Goal: Task Accomplishment & Management: Use online tool/utility

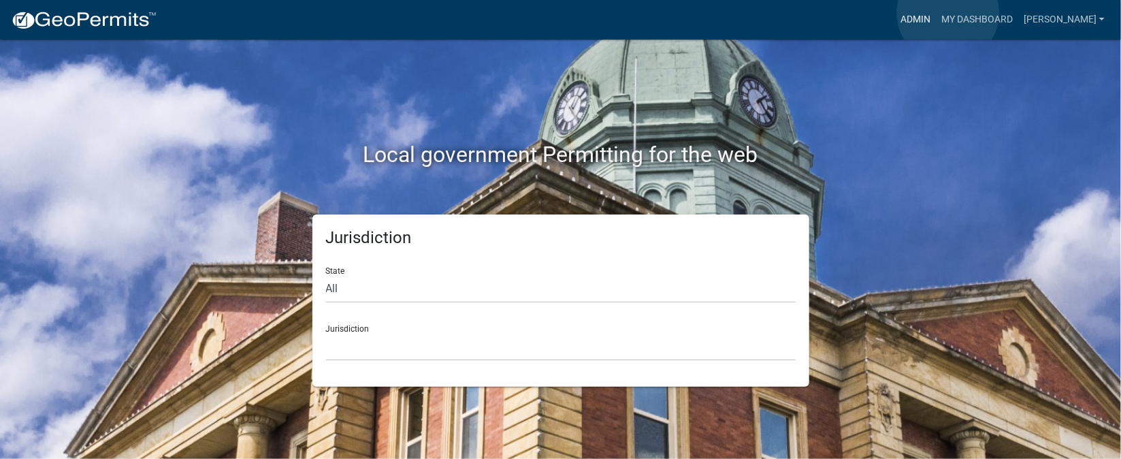
click at [936, 13] on link "Admin" at bounding box center [915, 20] width 41 height 26
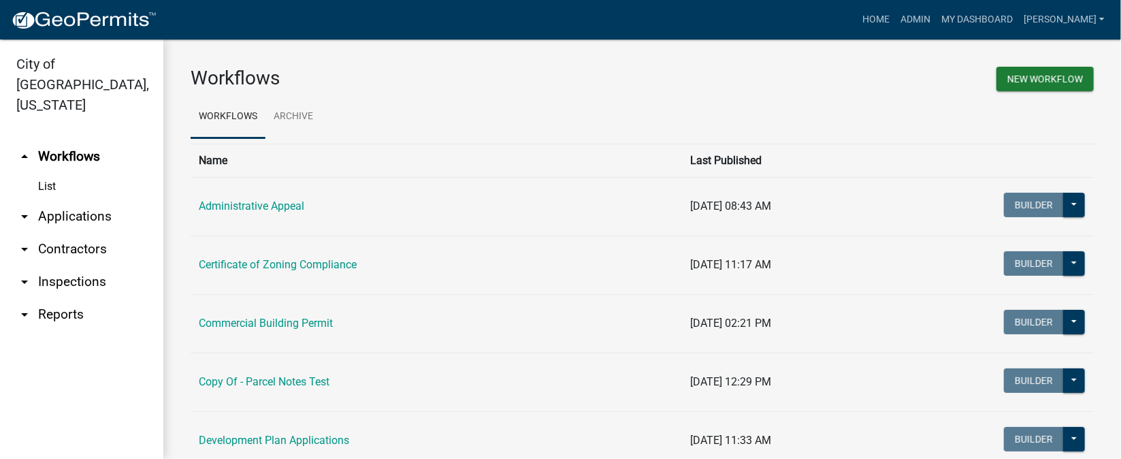
click at [96, 266] on link "arrow_drop_down Inspections" at bounding box center [81, 282] width 163 height 33
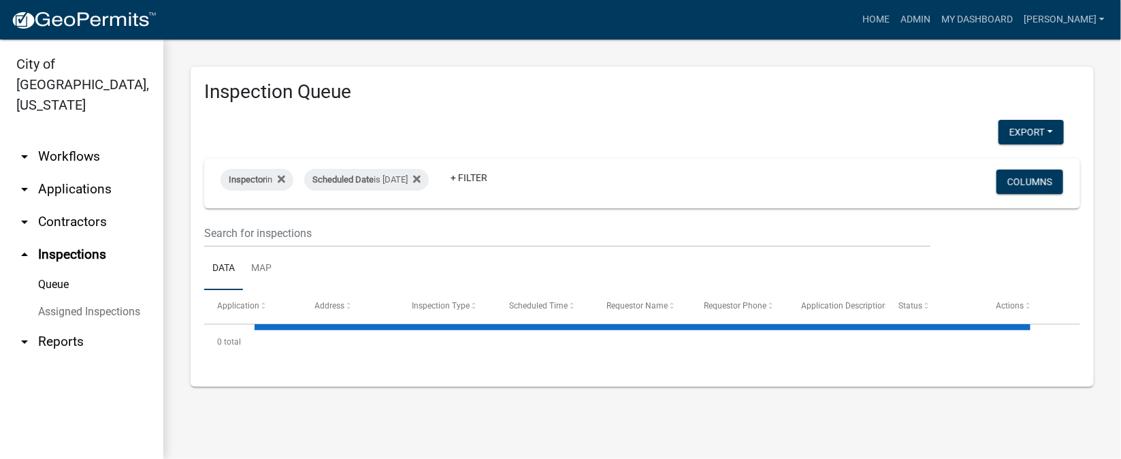
select select "1: 25"
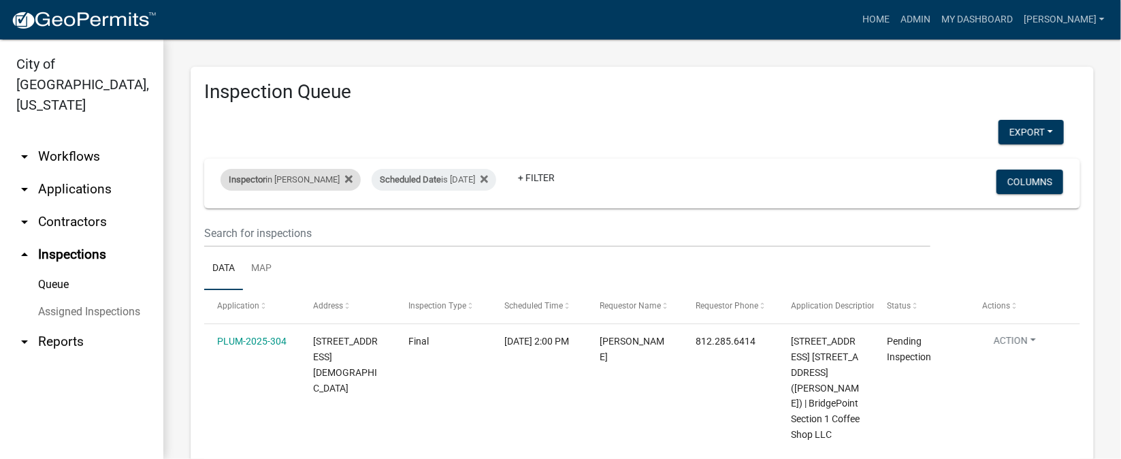
click at [313, 176] on div "Inspector in [PERSON_NAME]" at bounding box center [291, 180] width 140 height 22
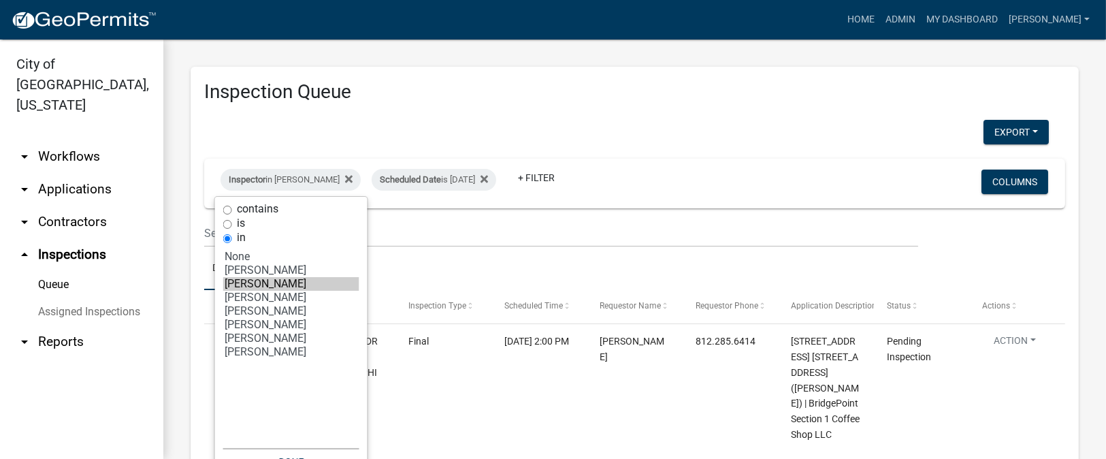
select select "7: '36a8b8f0-2ef8-43e9-ae06-718f51af8d36'"
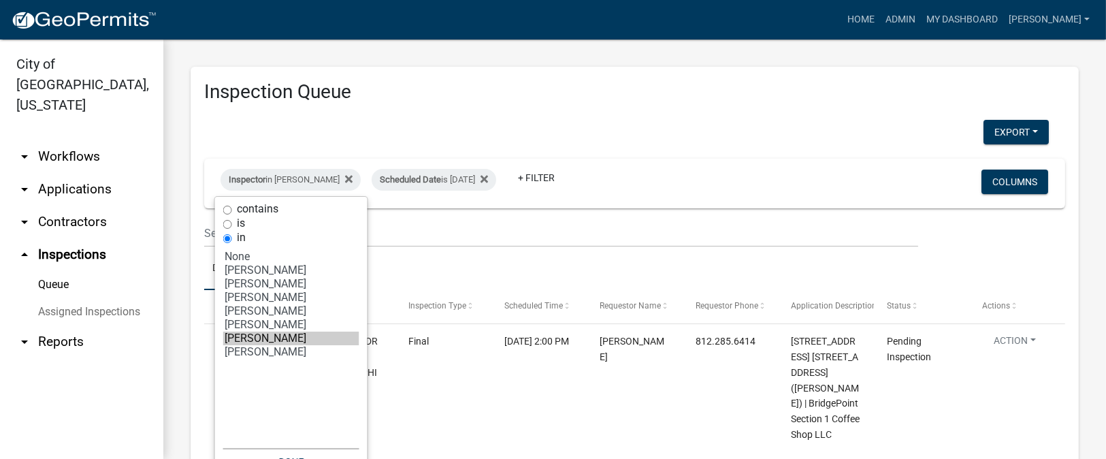
click at [293, 345] on option "[PERSON_NAME]" at bounding box center [291, 339] width 136 height 14
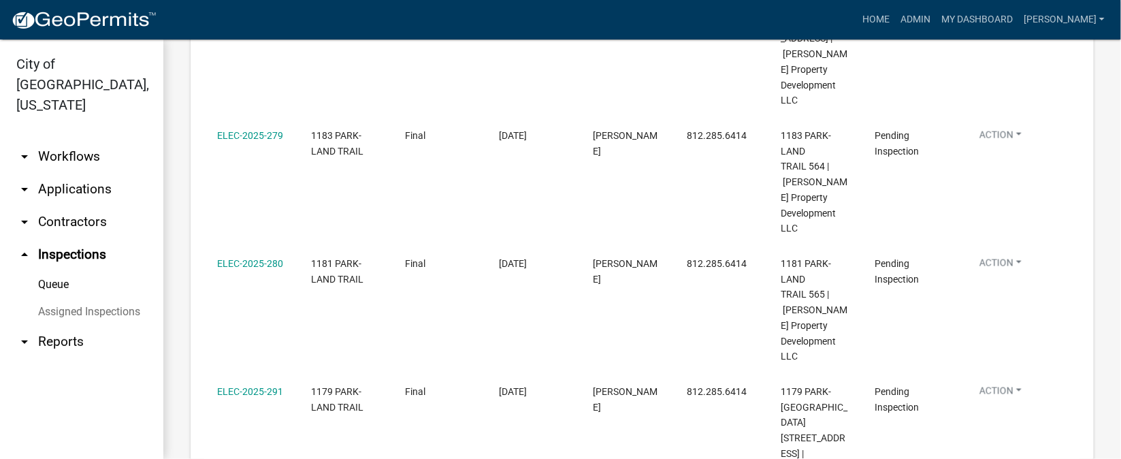
scroll to position [1094, 0]
